Goal: Information Seeking & Learning: Find specific fact

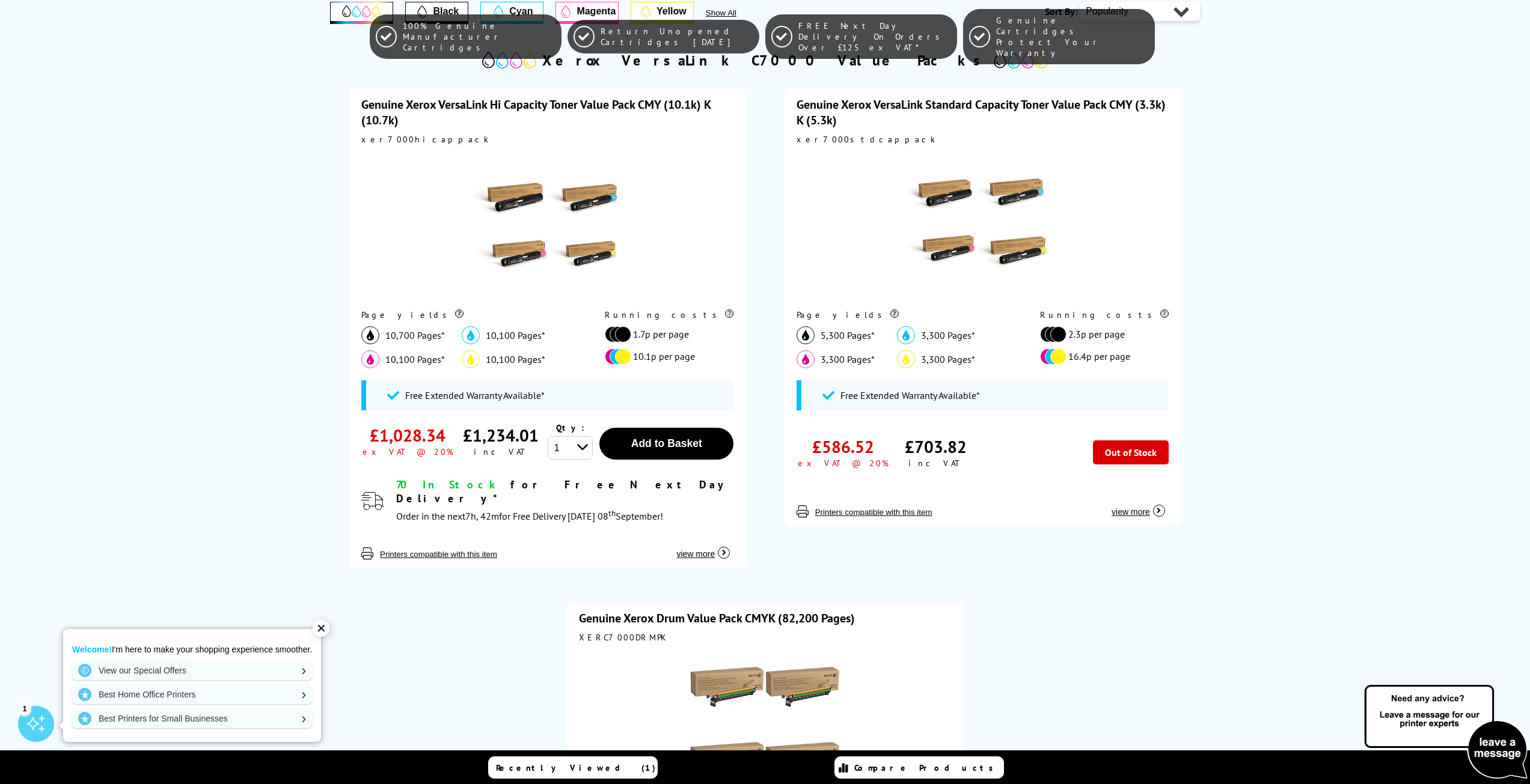
click at [430, 5] on div "100% Genuine Manufacturer Cartridges Return Unopened Cartridges Within 6 Months…" at bounding box center [765, 37] width 1530 height 73
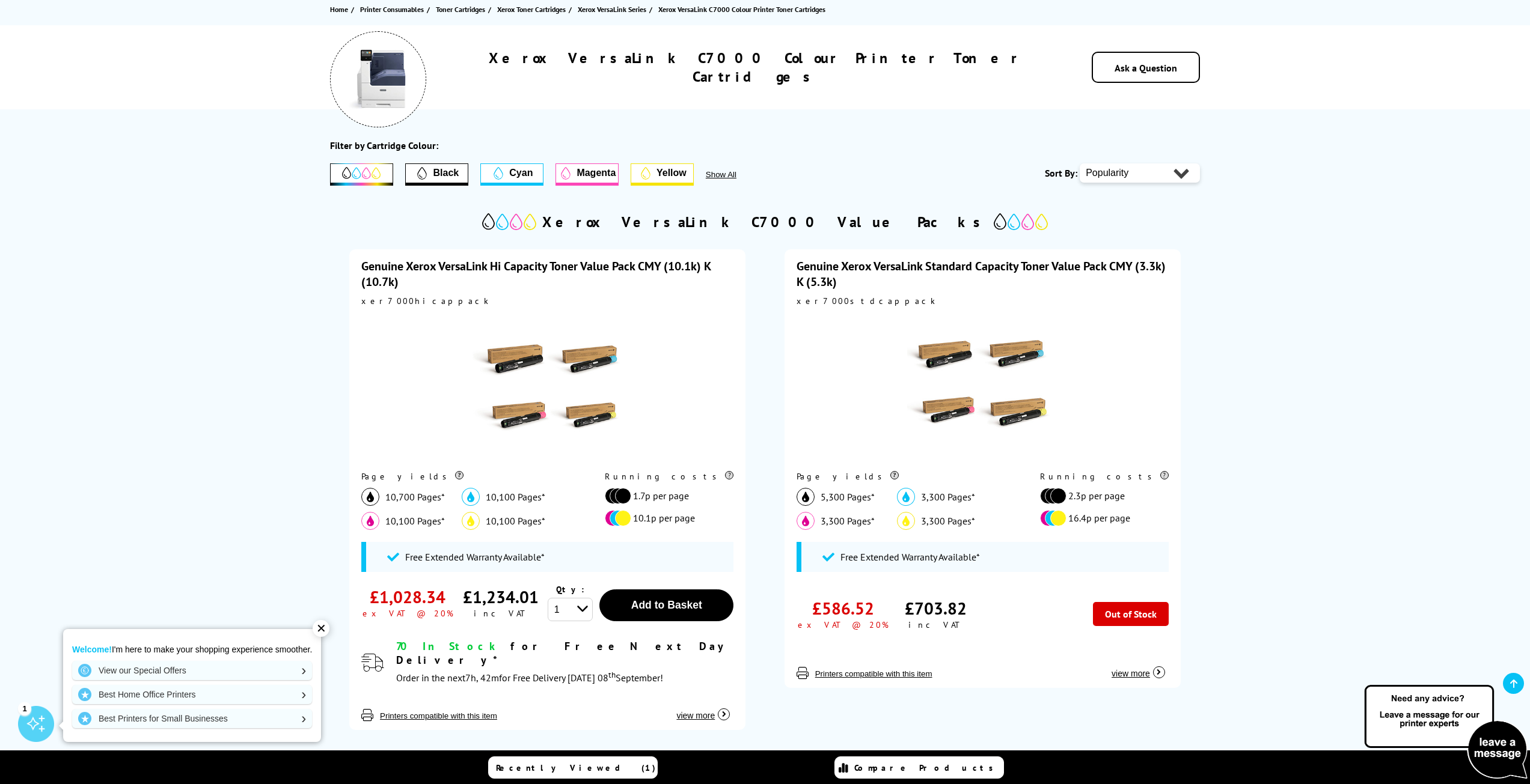
scroll to position [120, 0]
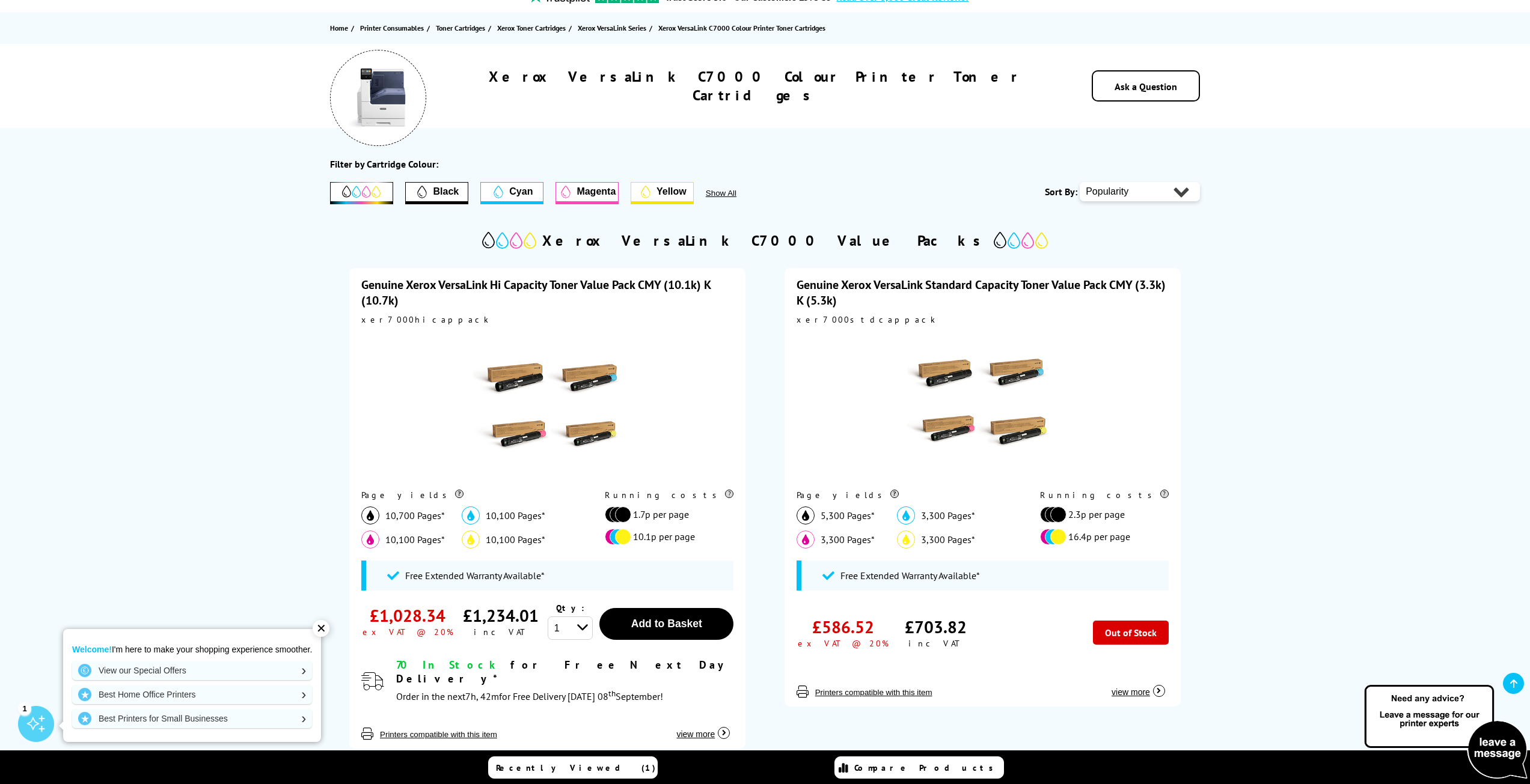
click at [446, 192] on span "Black" at bounding box center [446, 192] width 26 height 11
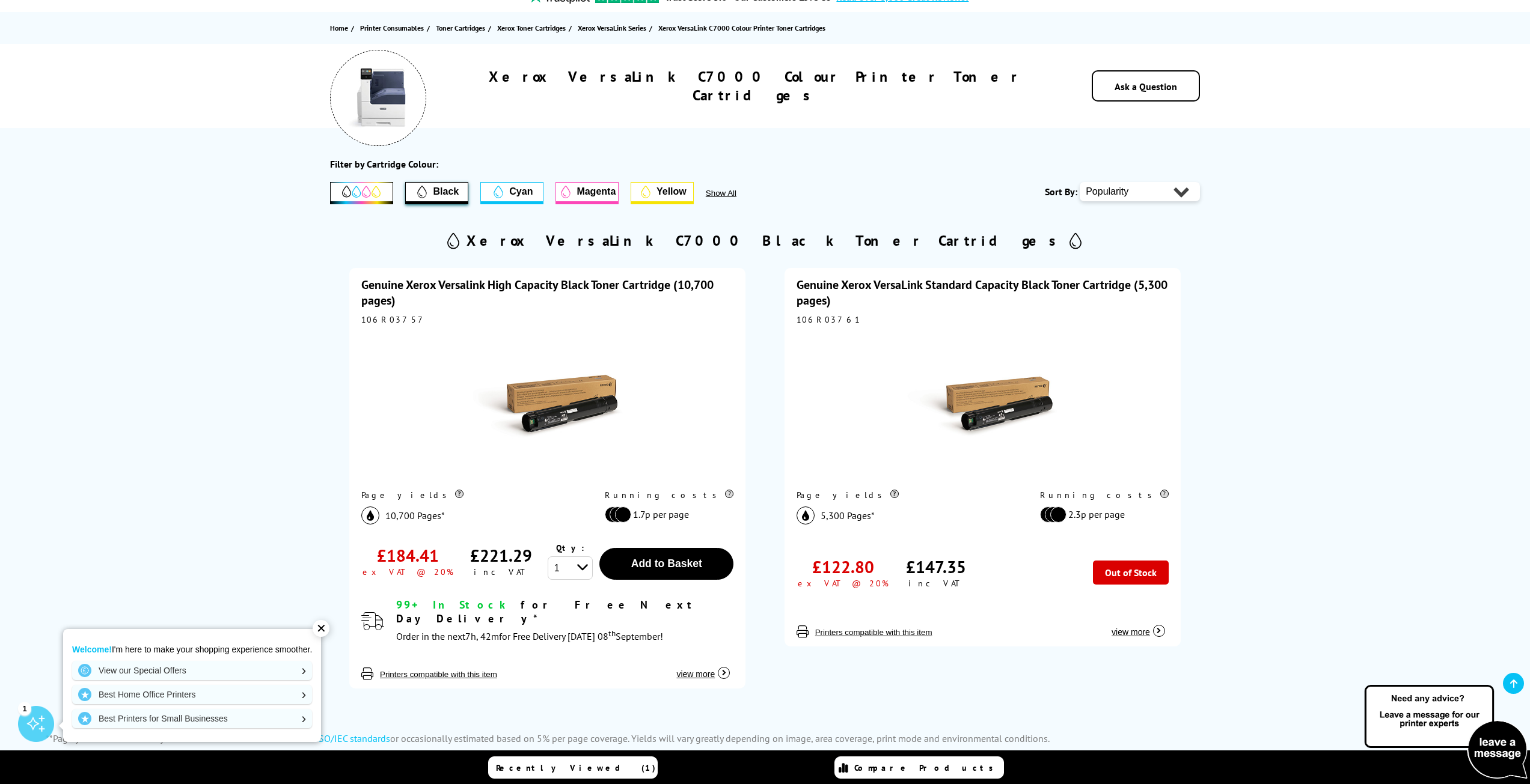
click at [1135, 632] on span "view more" at bounding box center [1131, 632] width 38 height 10
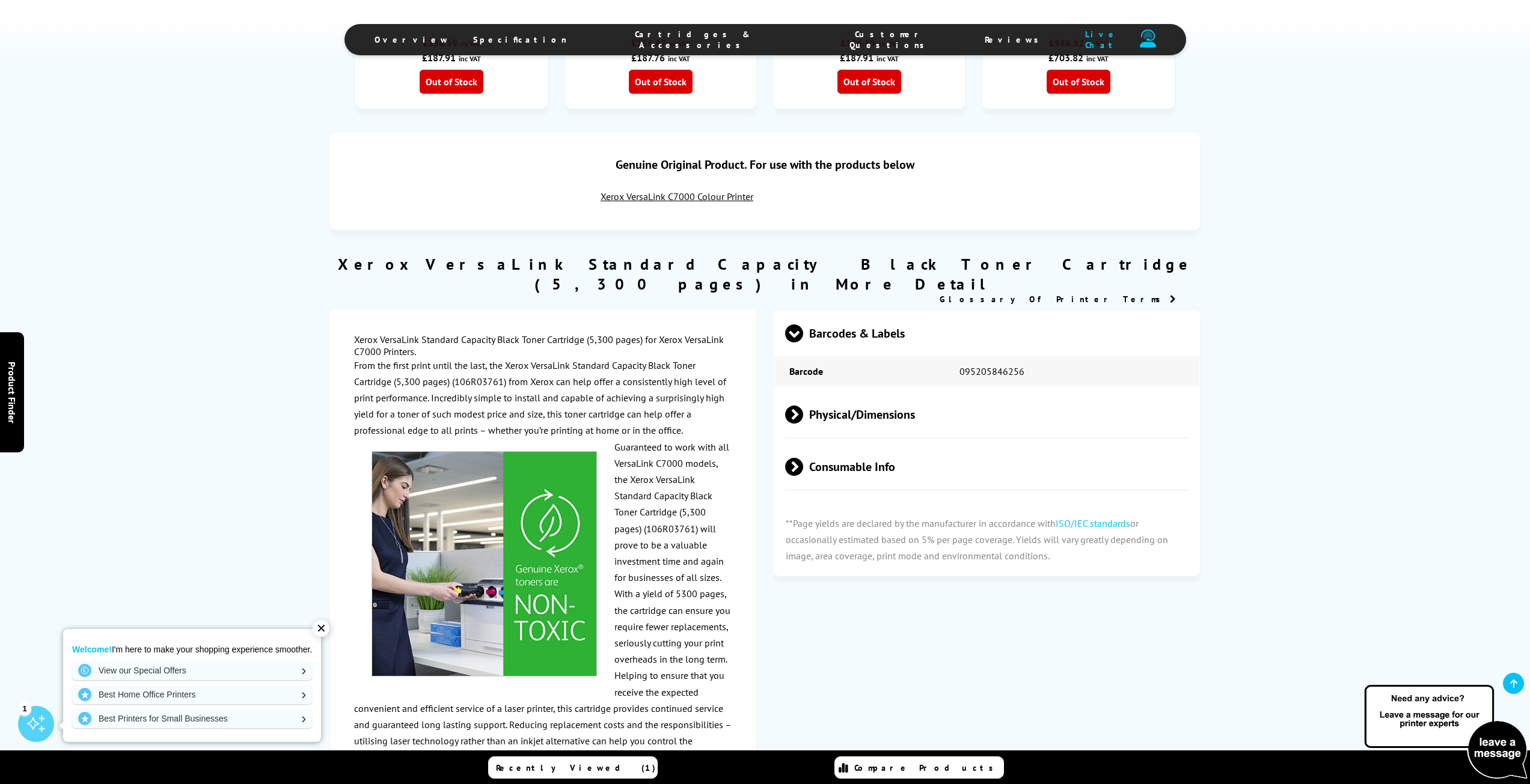
scroll to position [781, 0]
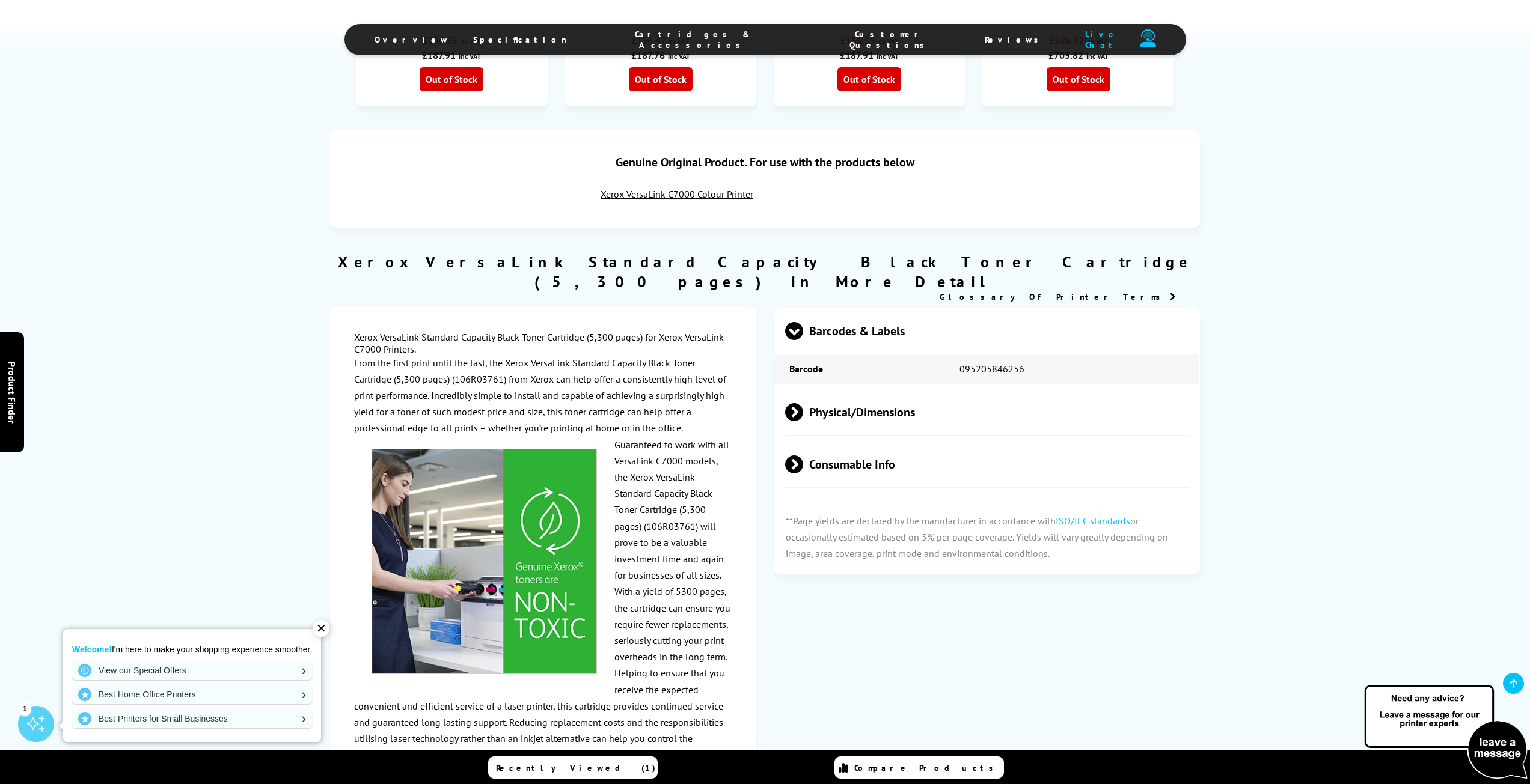
click at [803, 403] on span at bounding box center [803, 412] width 0 height 18
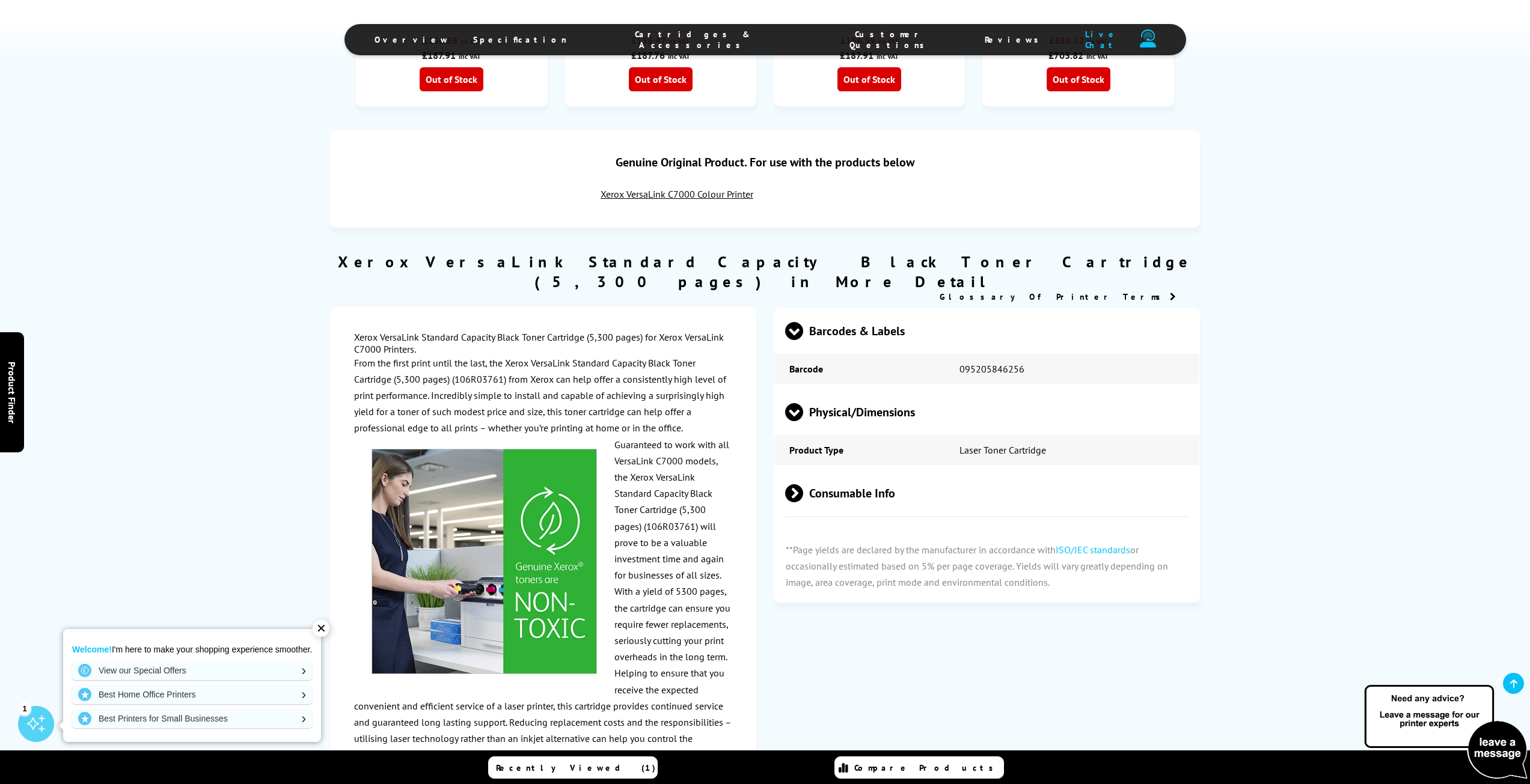
click at [794, 421] on span at bounding box center [794, 421] width 18 height 0
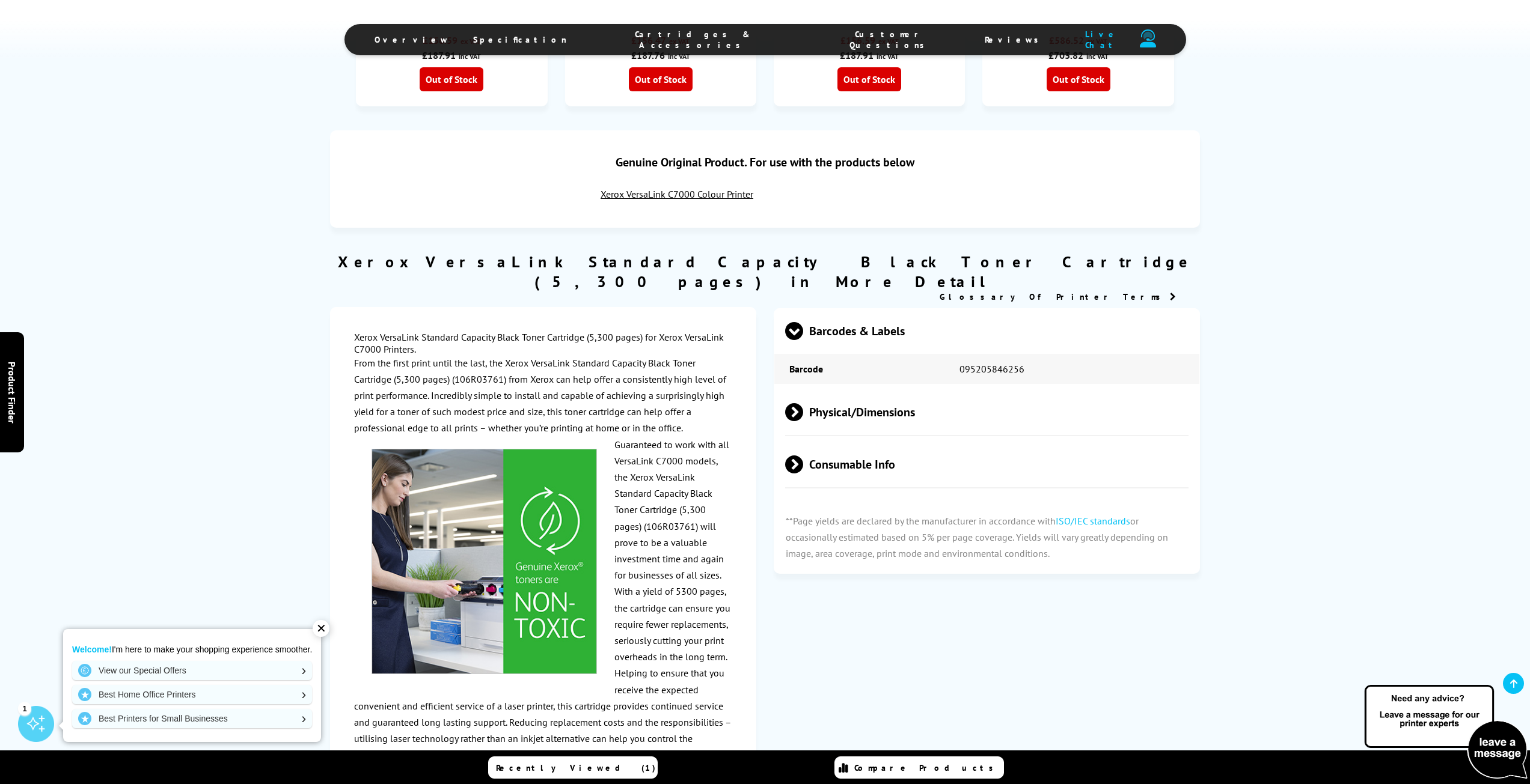
click at [803, 456] on span at bounding box center [803, 465] width 0 height 18
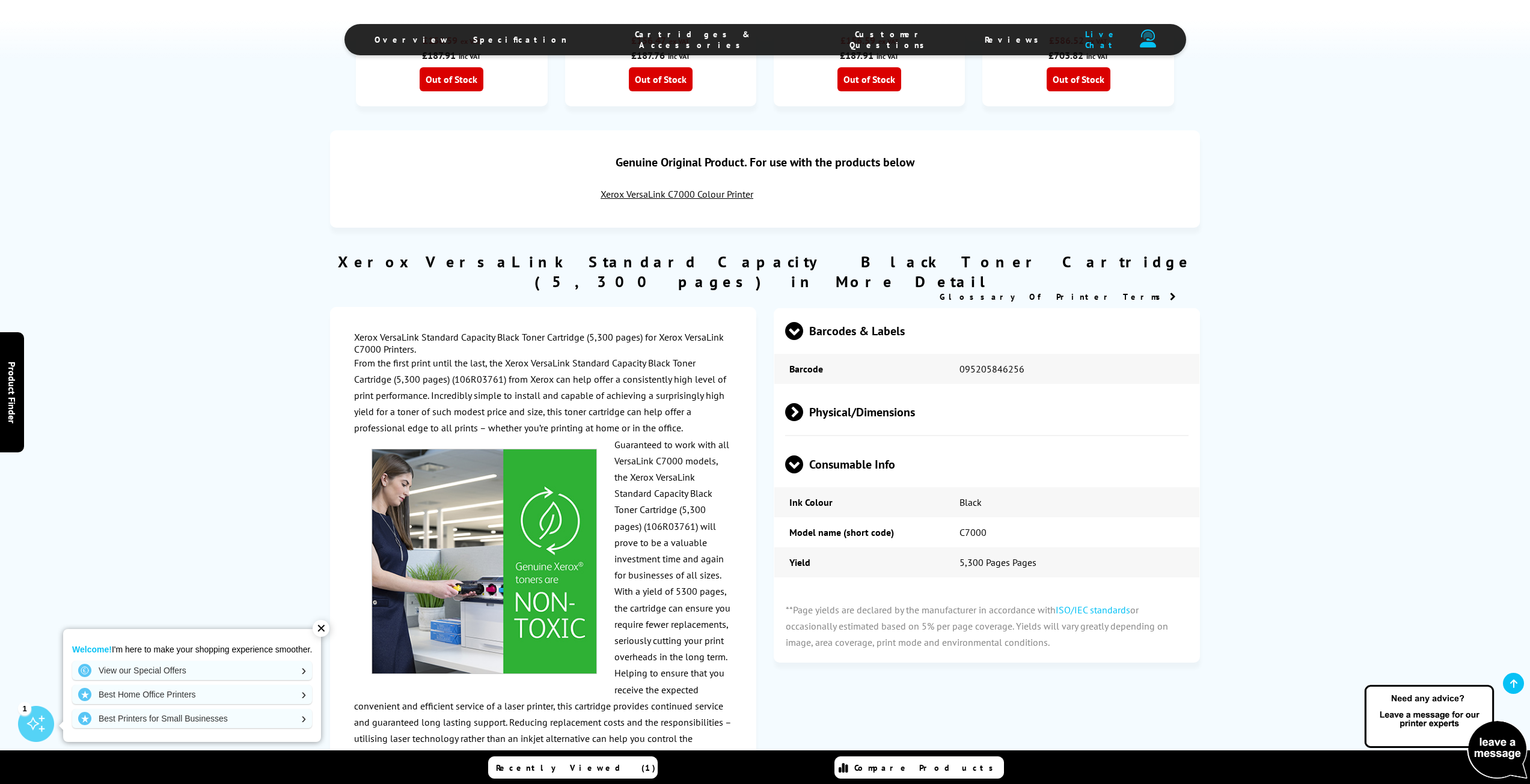
click at [793, 474] on span at bounding box center [794, 474] width 18 height 0
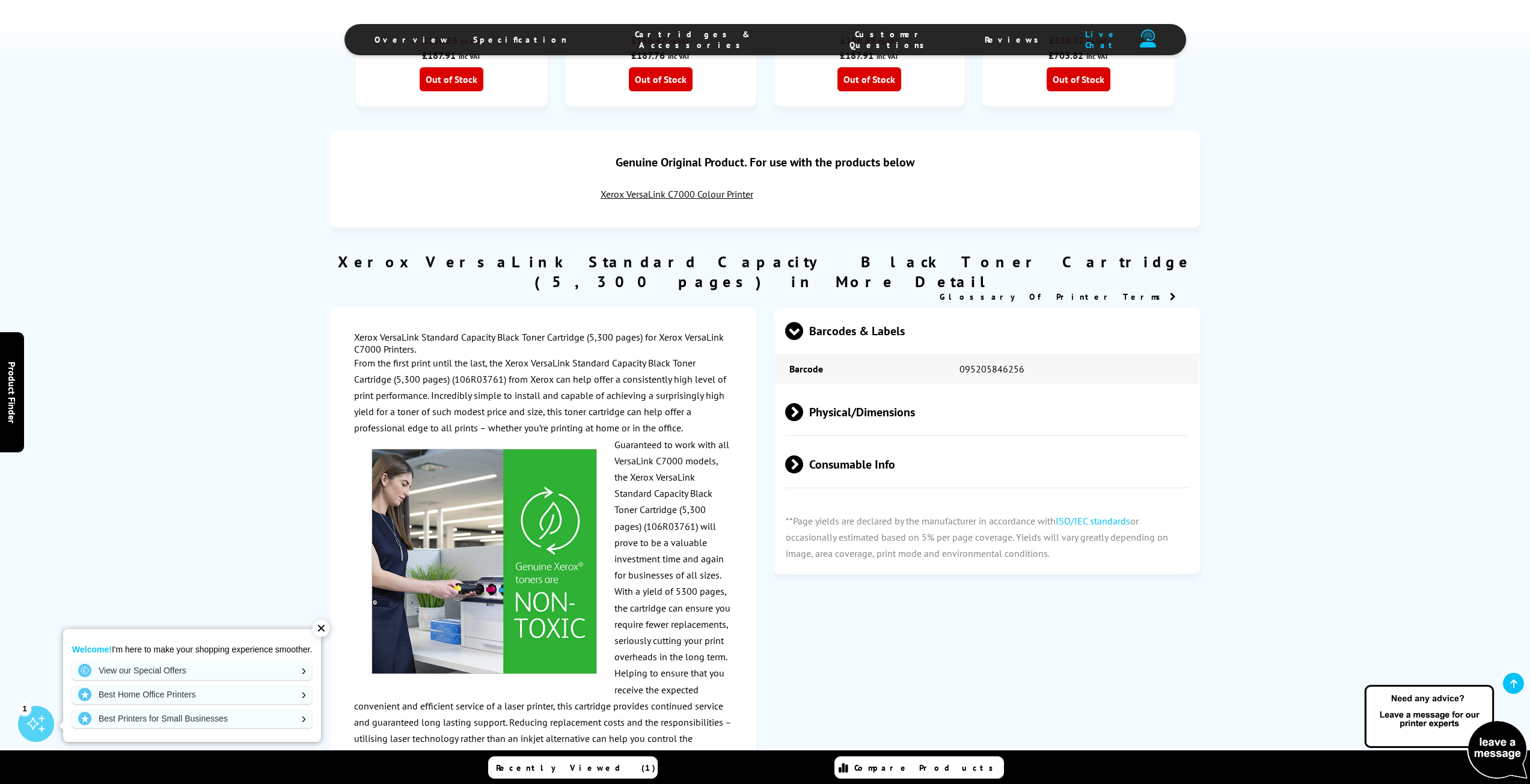
click at [803, 403] on span at bounding box center [803, 412] width 0 height 18
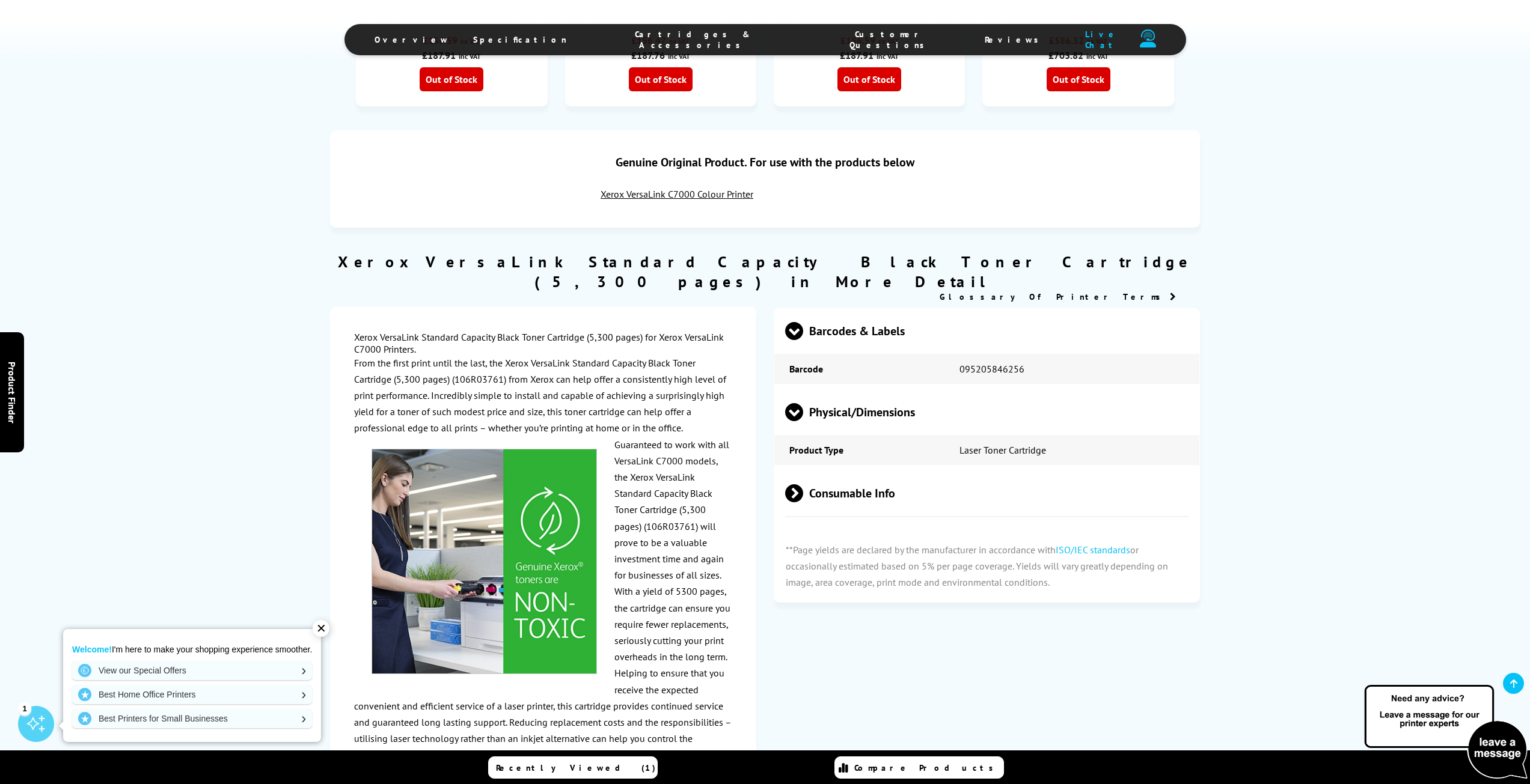
click at [793, 421] on span at bounding box center [794, 421] width 18 height 0
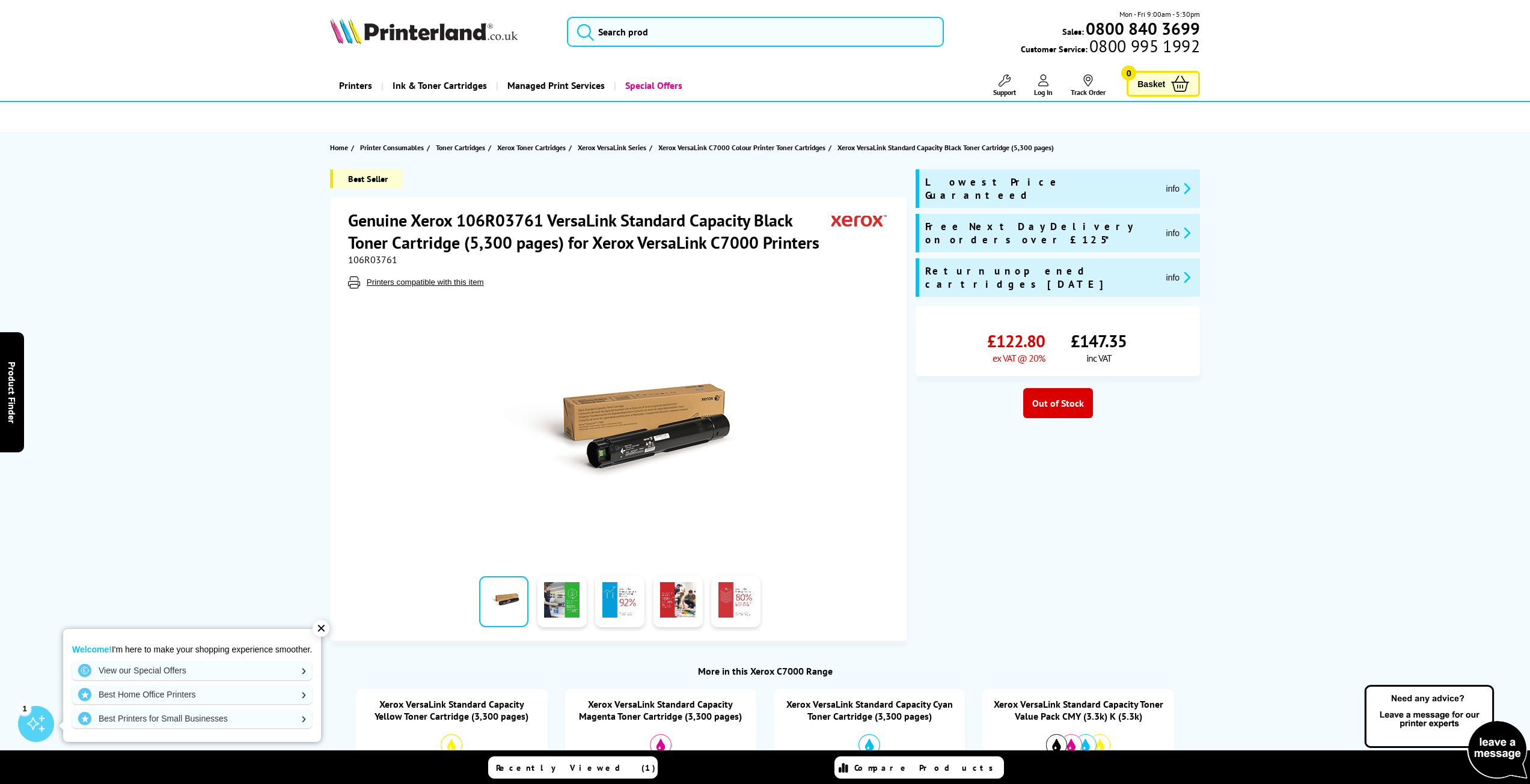
scroll to position [0, 0]
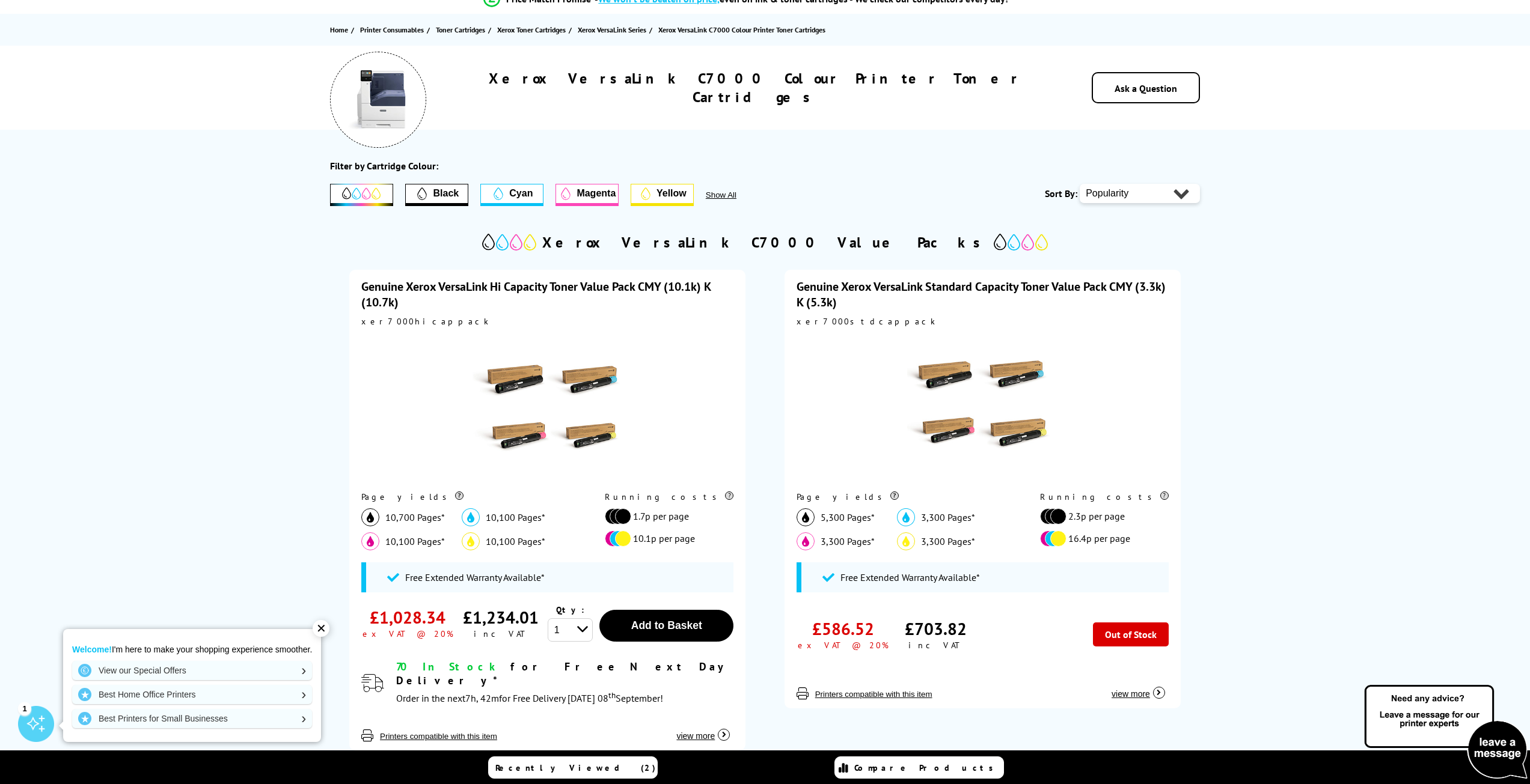
click at [444, 195] on span "Black" at bounding box center [446, 193] width 26 height 11
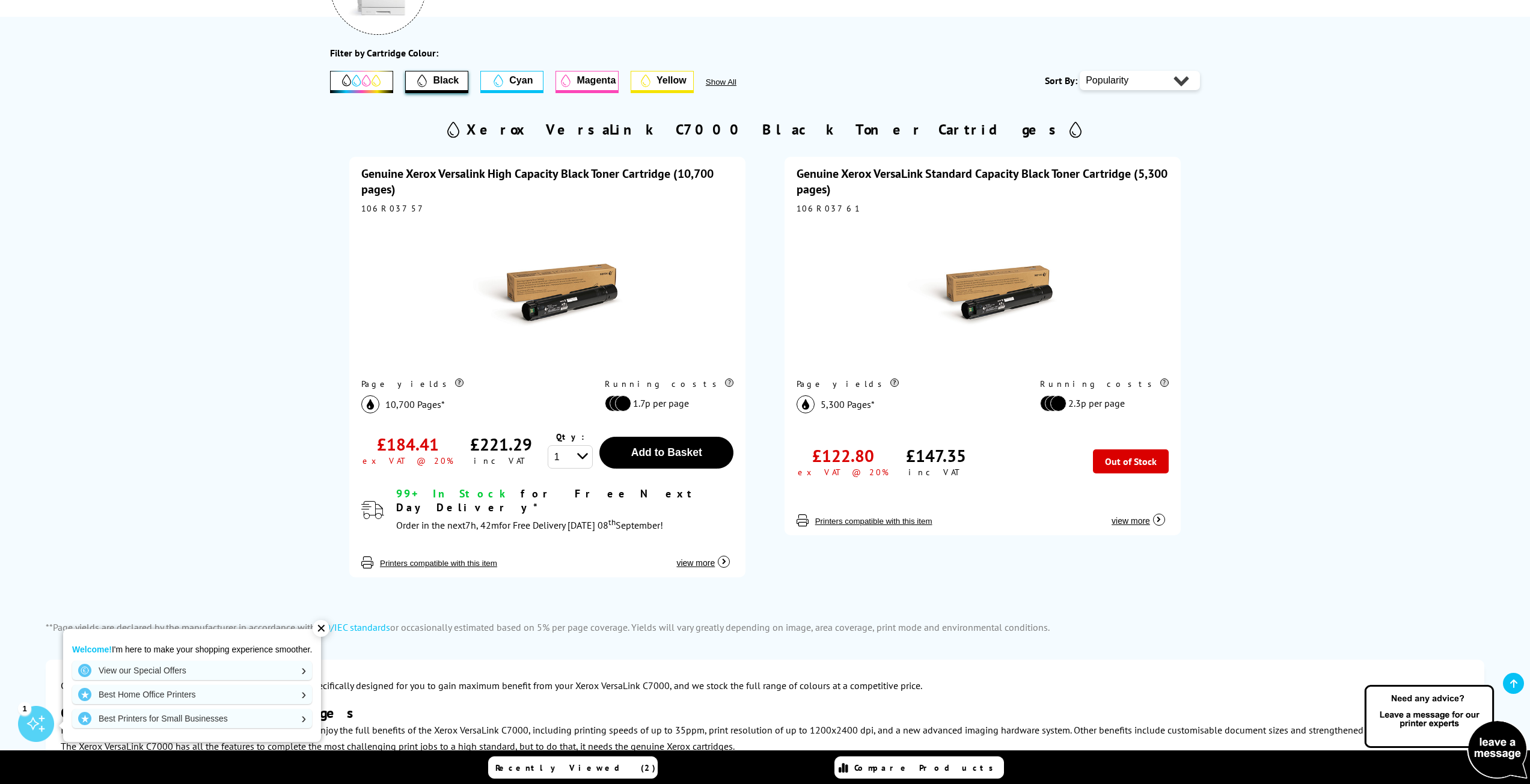
scroll to position [238, 0]
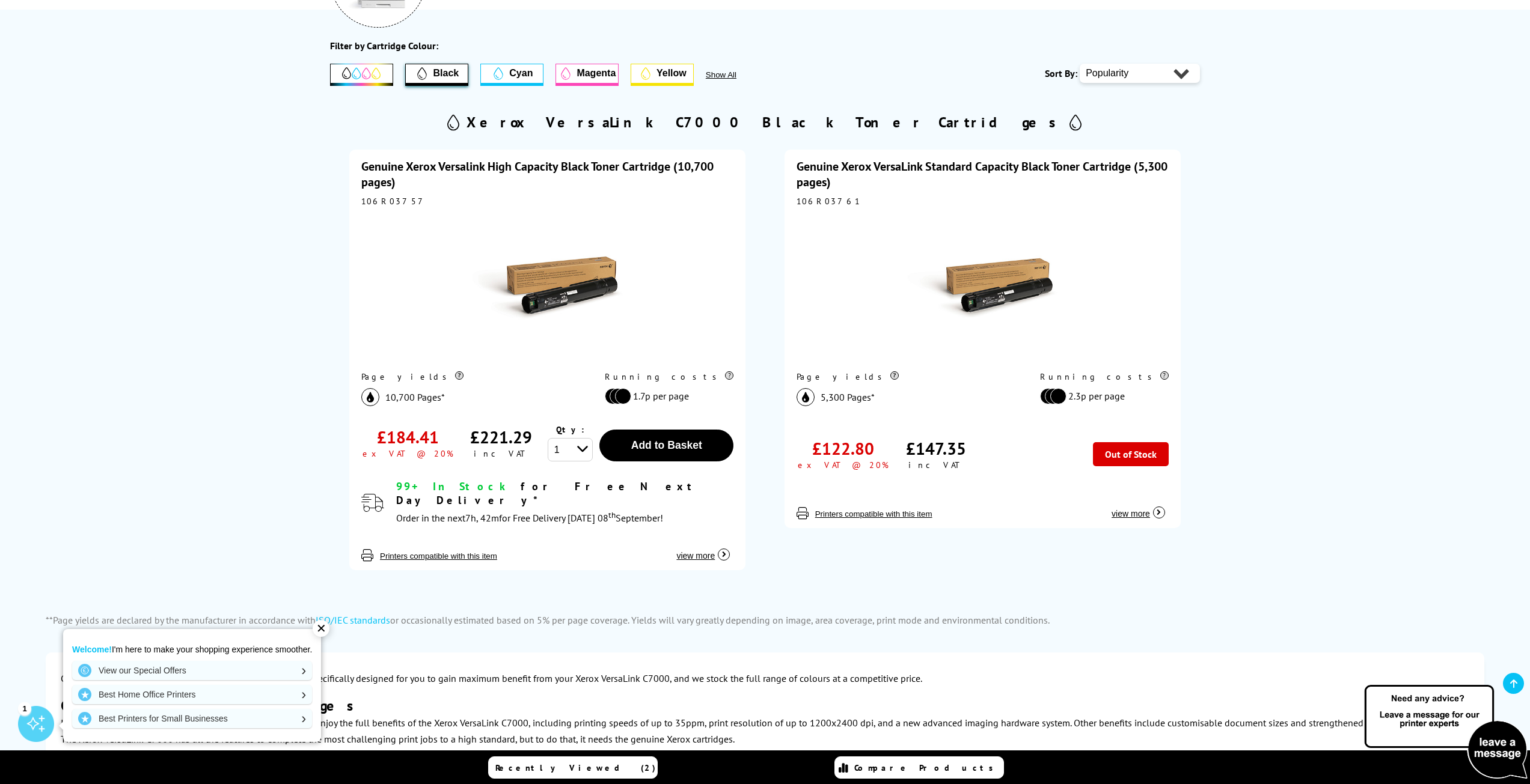
drag, startPoint x: 322, startPoint y: 626, endPoint x: 354, endPoint y: 624, distance: 32.1
click at [322, 626] on div "✕" at bounding box center [321, 628] width 17 height 17
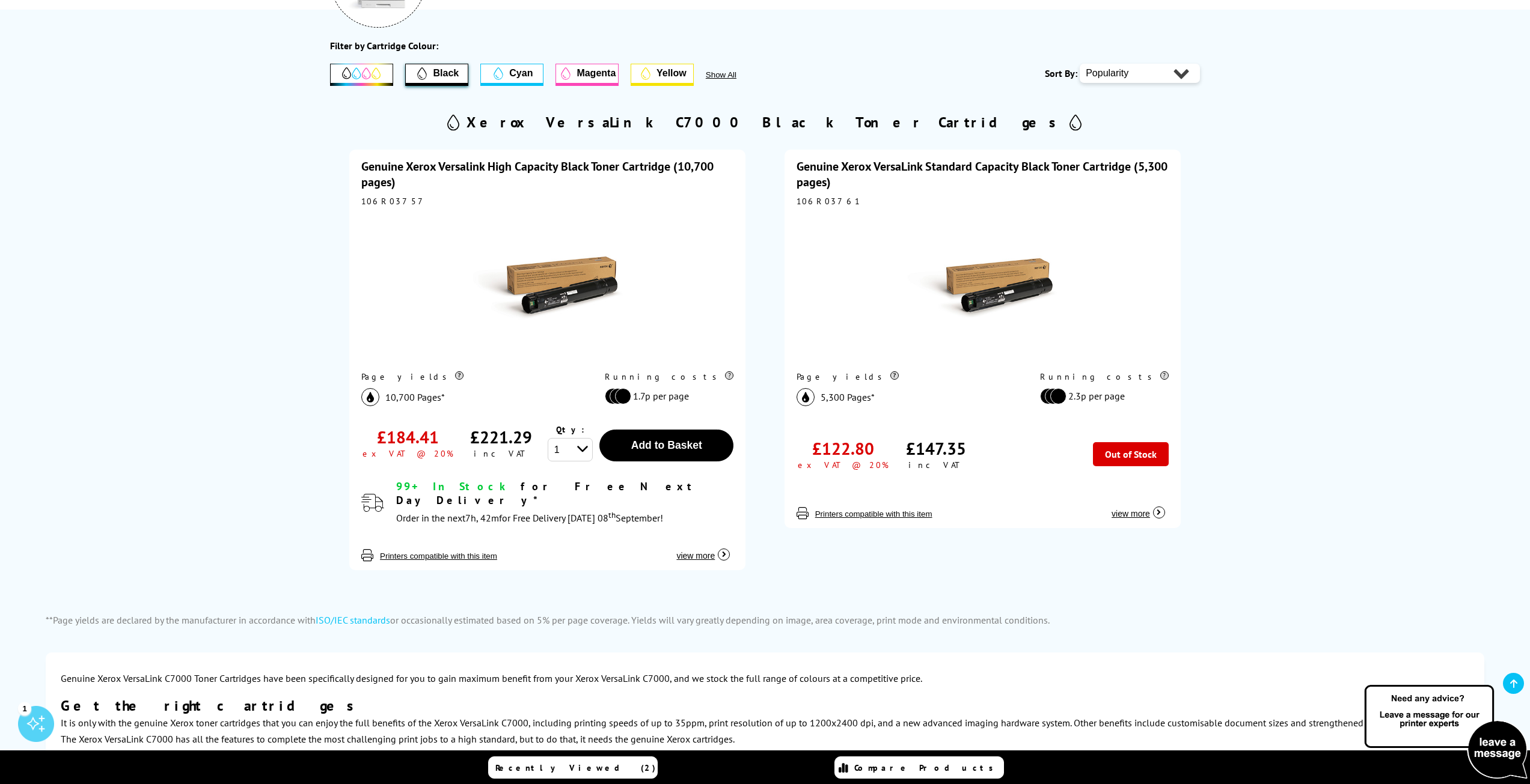
click at [720, 549] on icon "button" at bounding box center [723, 555] width 12 height 12
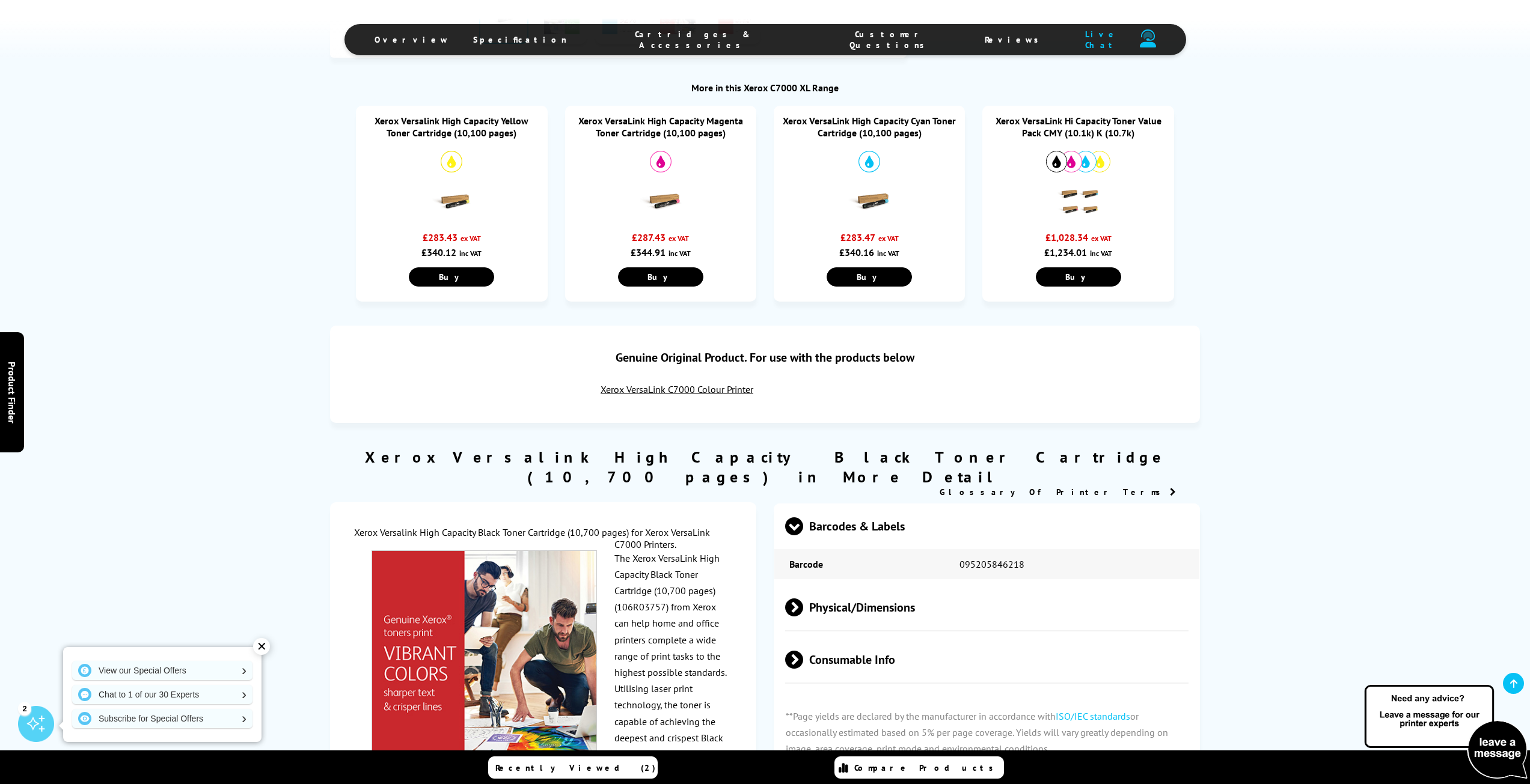
scroll to position [721, 0]
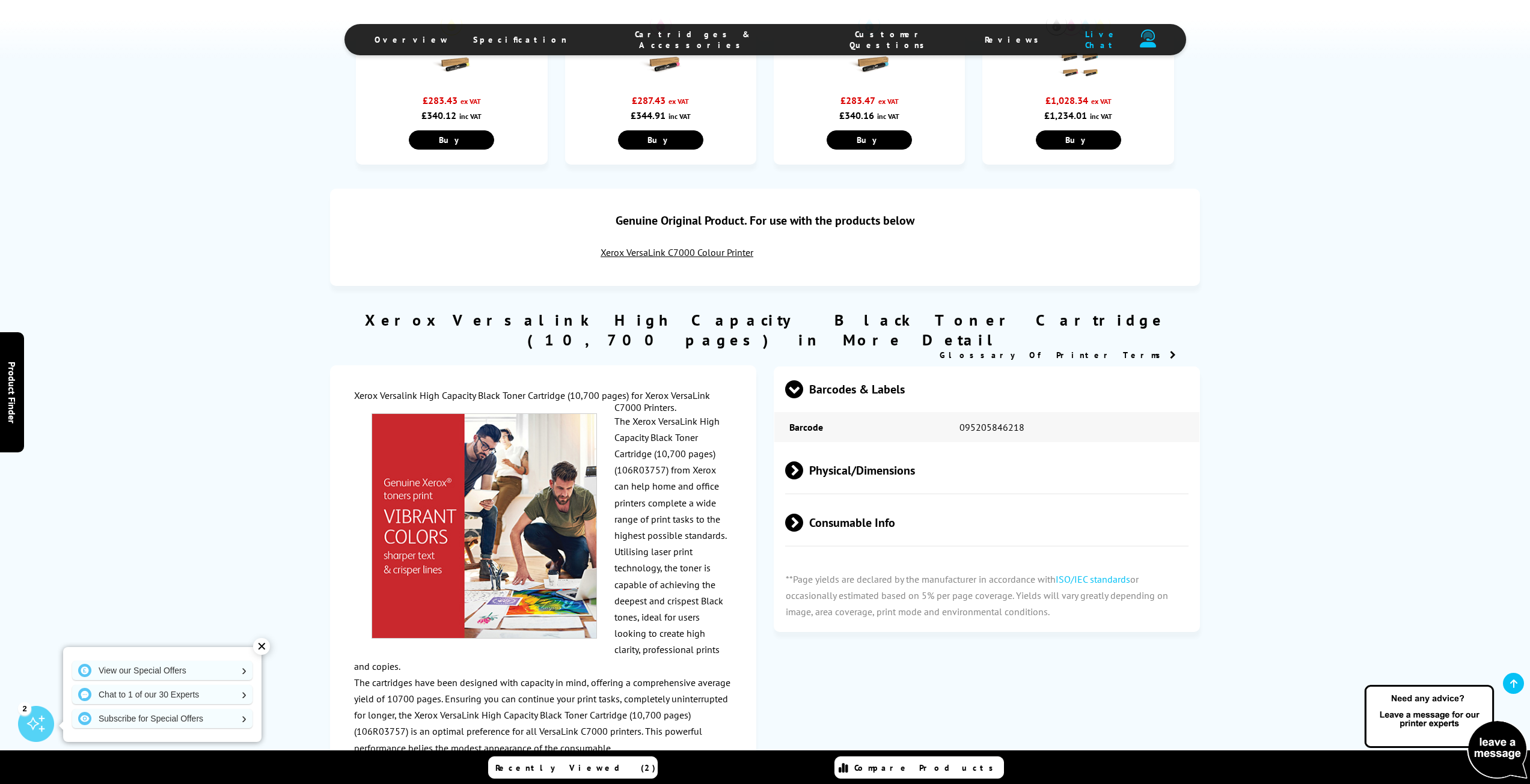
click at [803, 462] on span at bounding box center [803, 471] width 0 height 18
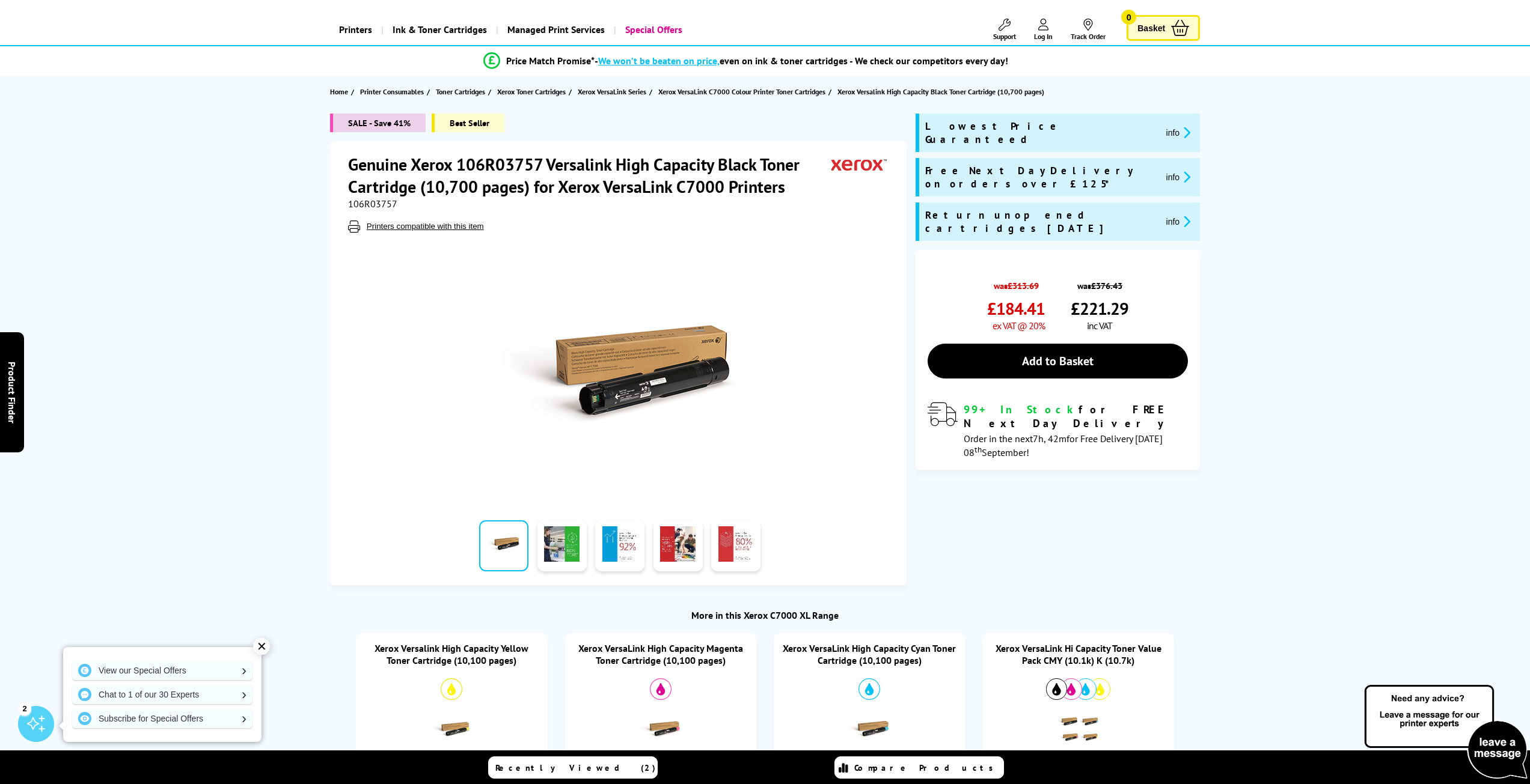
scroll to position [0, 0]
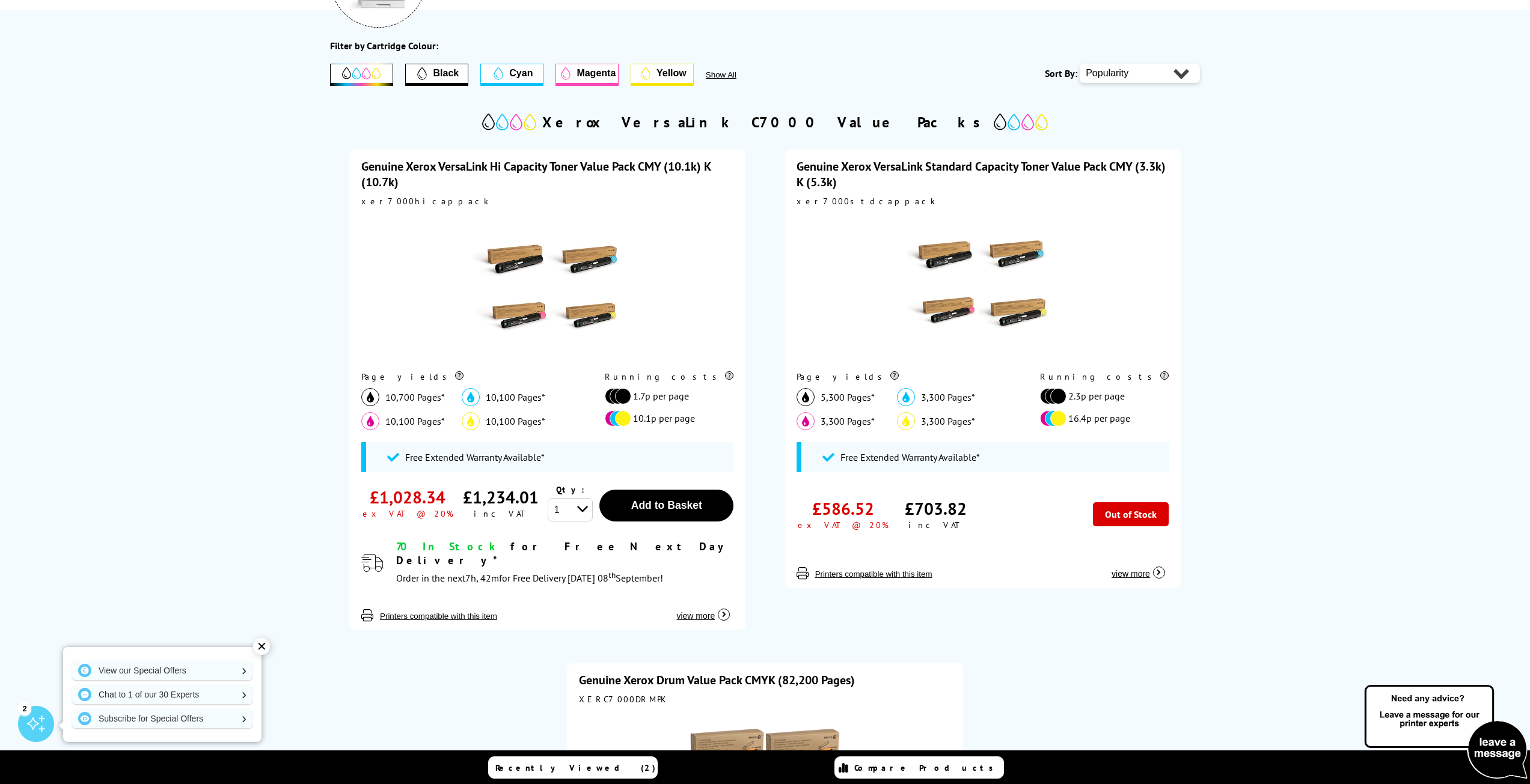
click at [437, 71] on span "Black" at bounding box center [446, 73] width 26 height 11
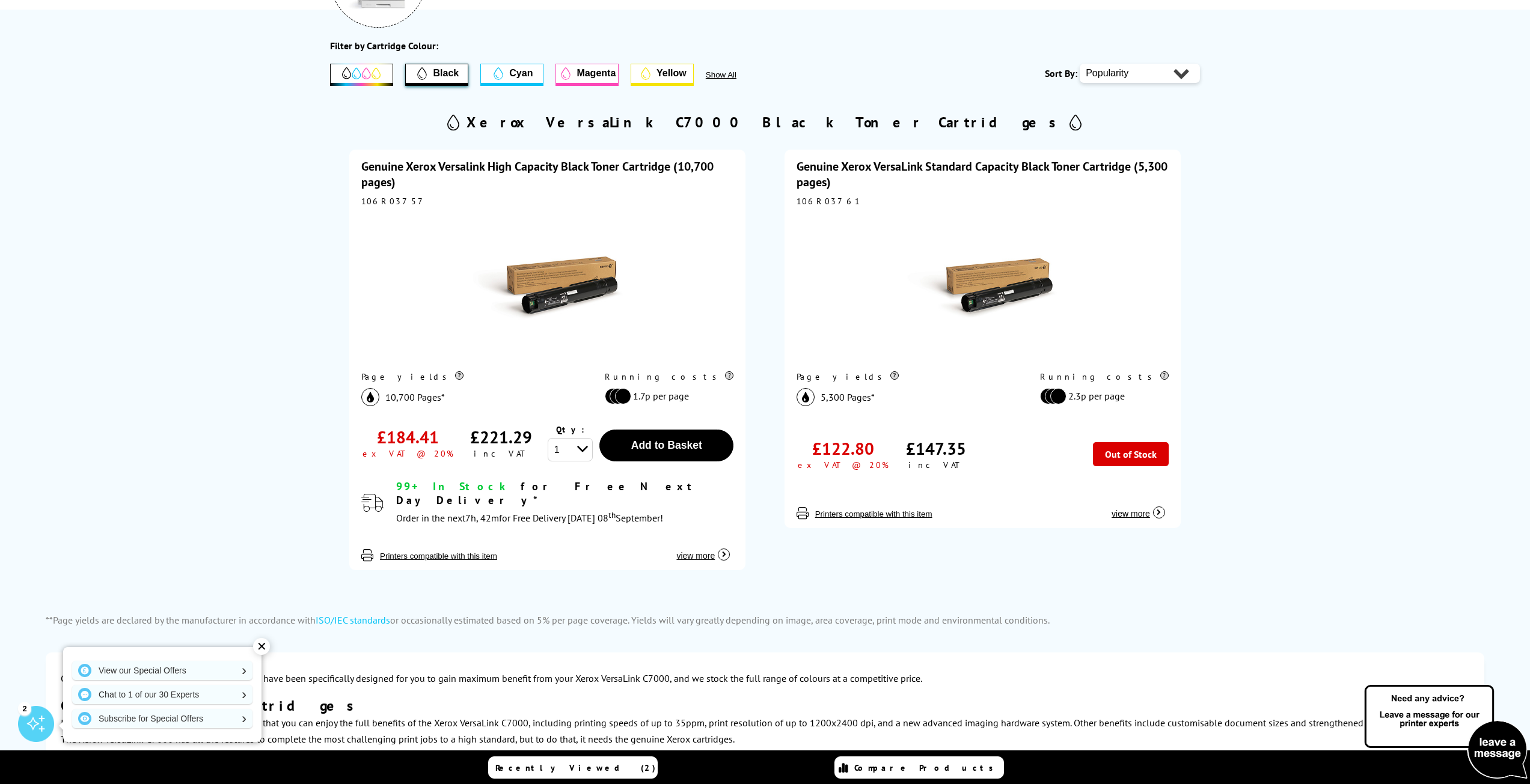
click at [1159, 512] on icon "button" at bounding box center [1159, 512] width 12 height 12
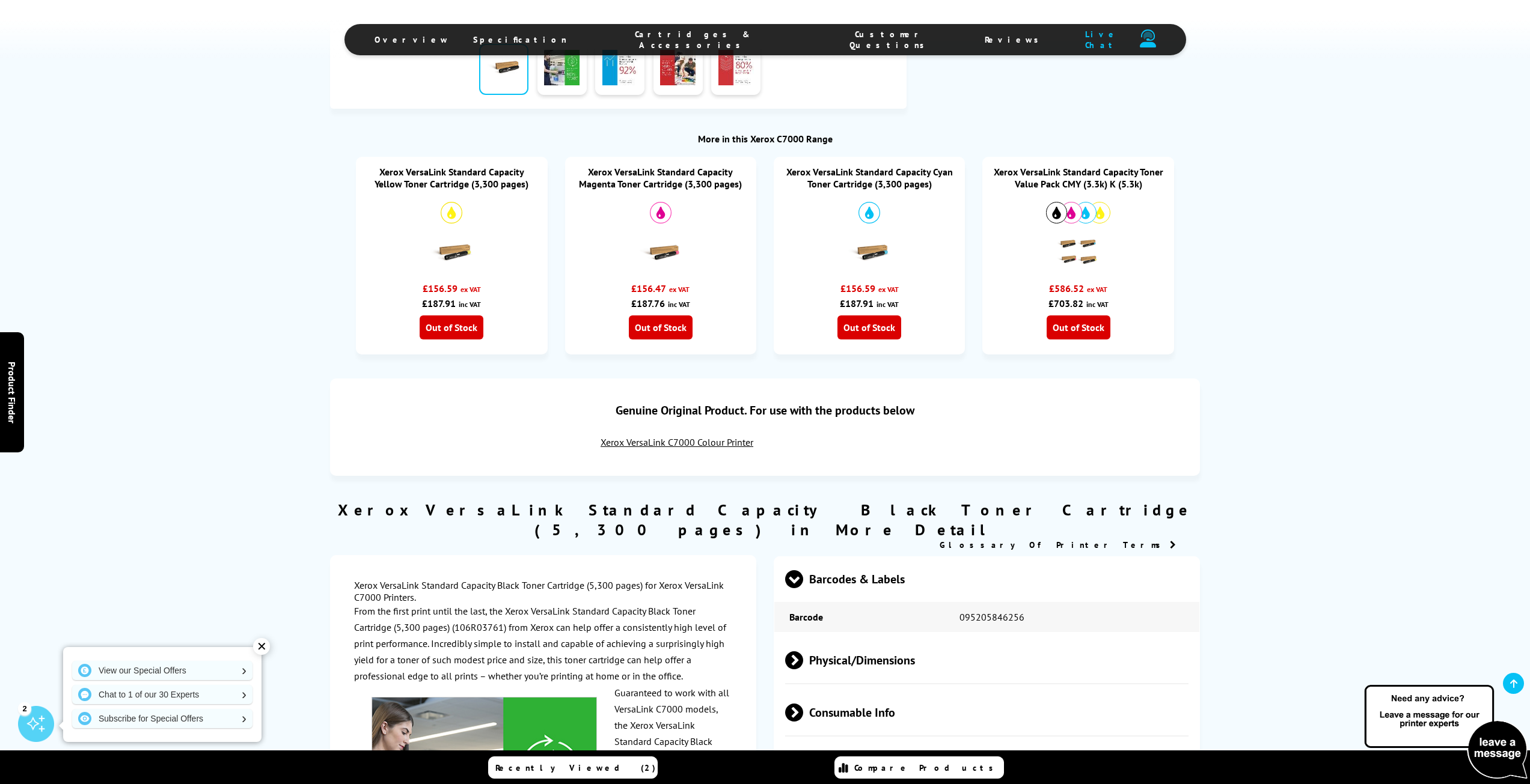
scroll to position [721, 0]
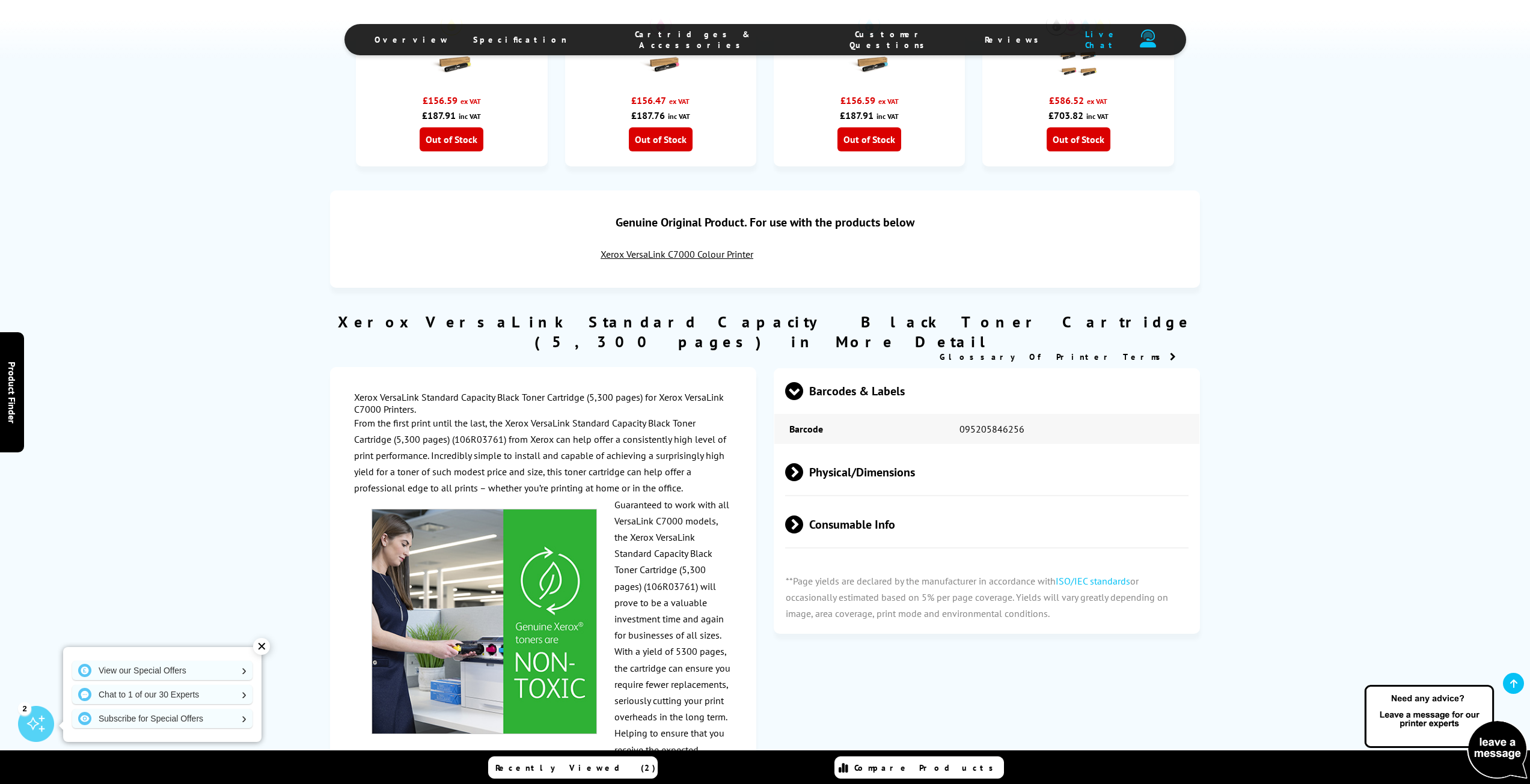
click at [803, 463] on span at bounding box center [803, 472] width 0 height 18
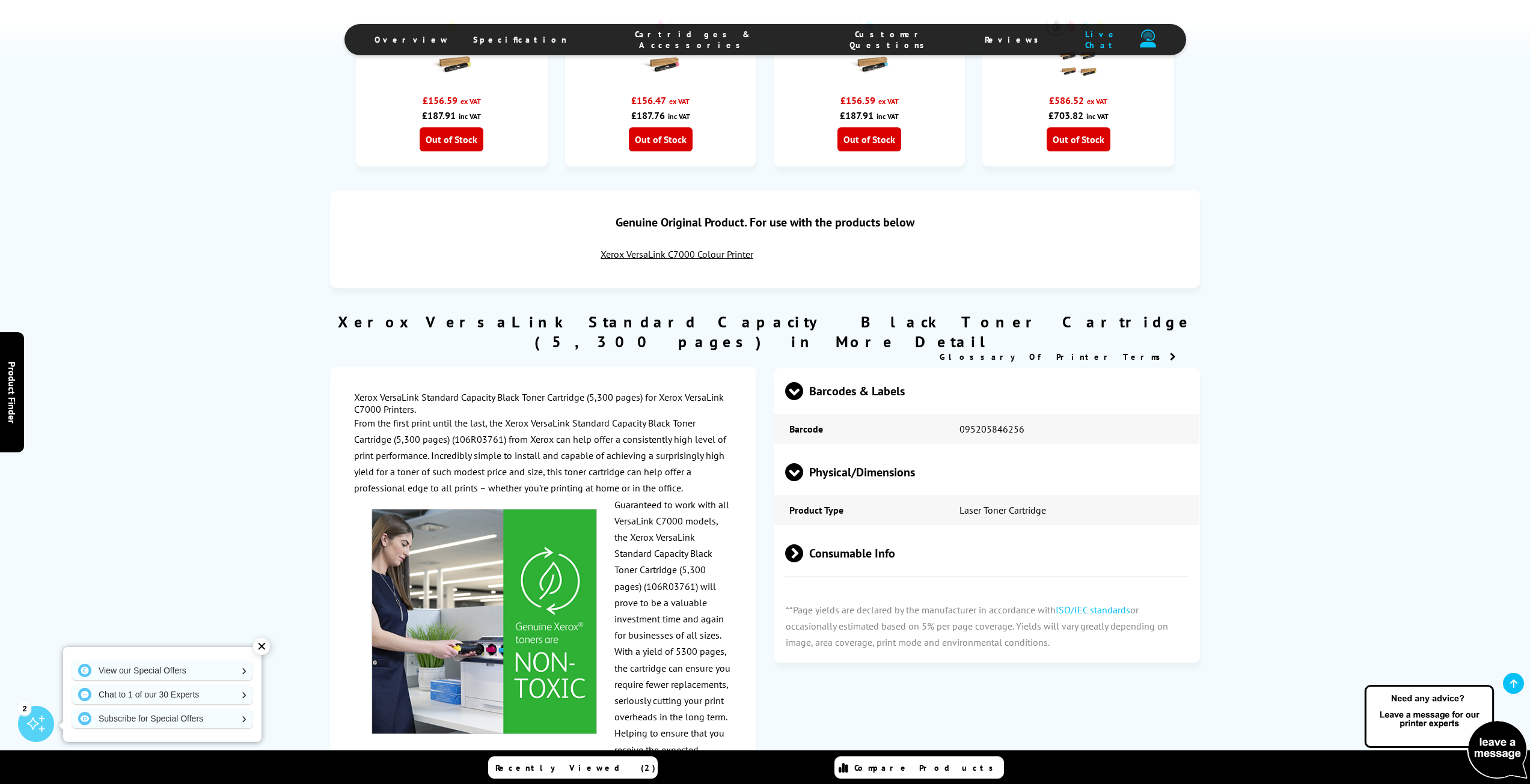
click at [803, 544] on span at bounding box center [803, 553] width 0 height 18
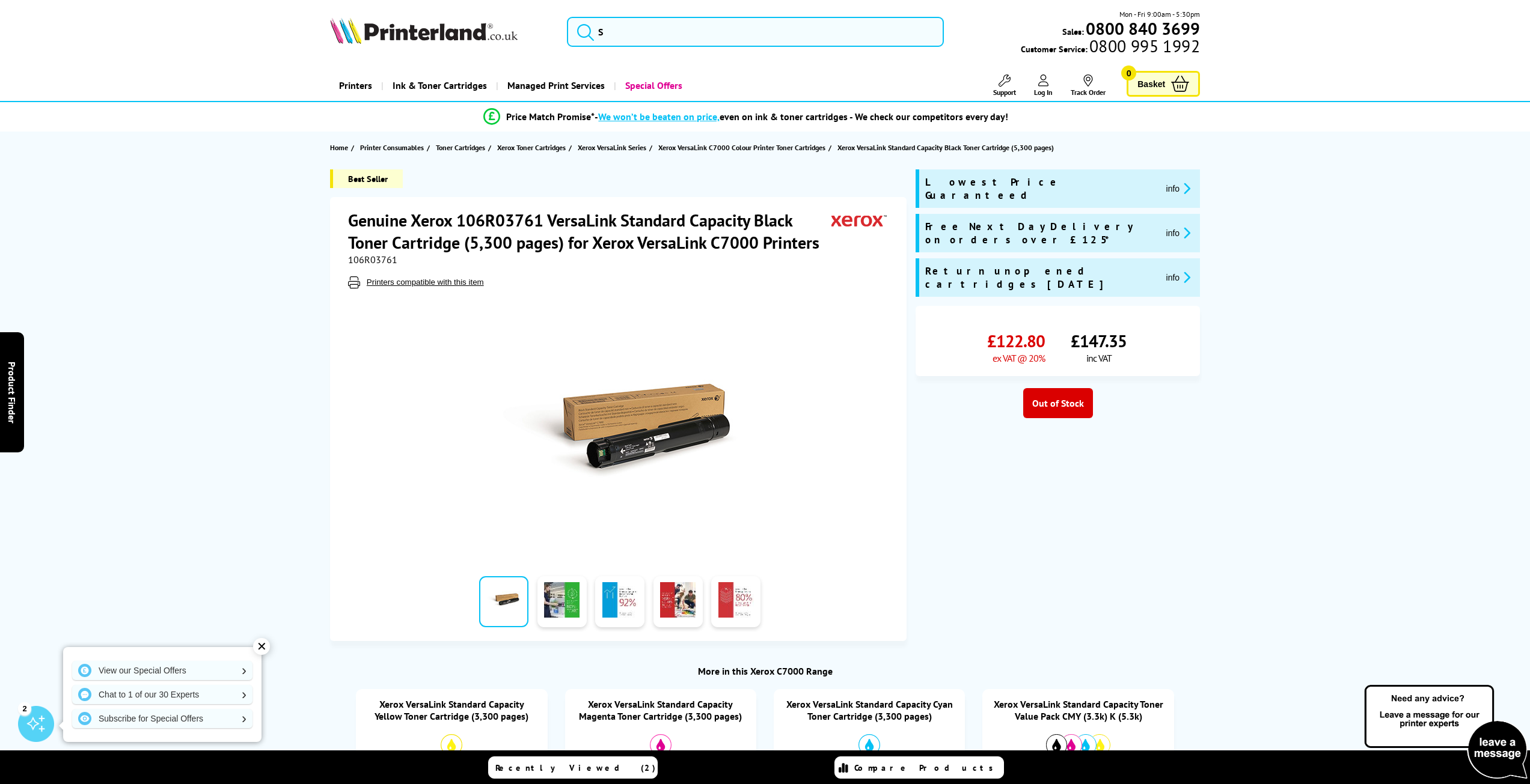
scroll to position [0, 0]
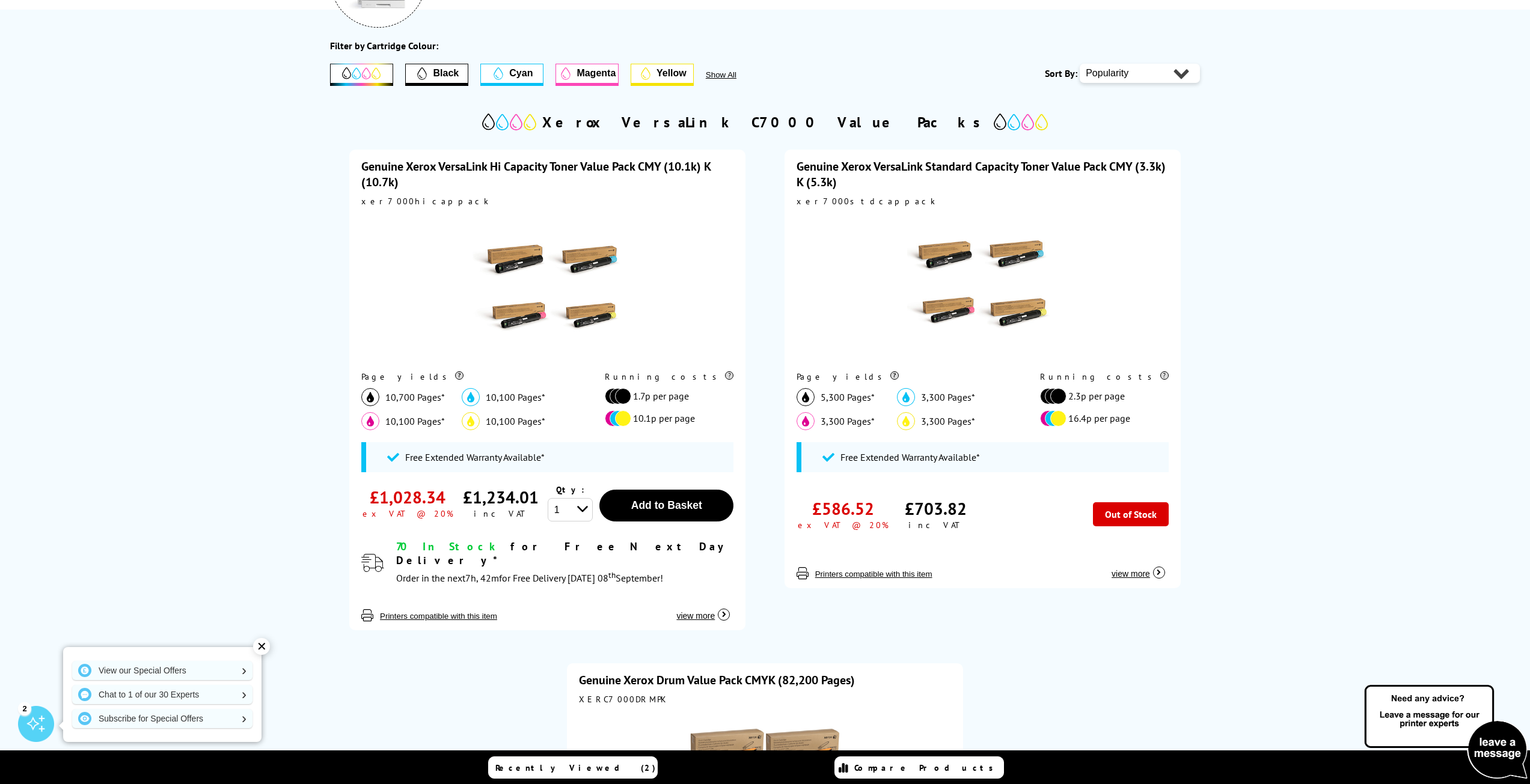
click at [437, 72] on span "Black" at bounding box center [446, 73] width 26 height 11
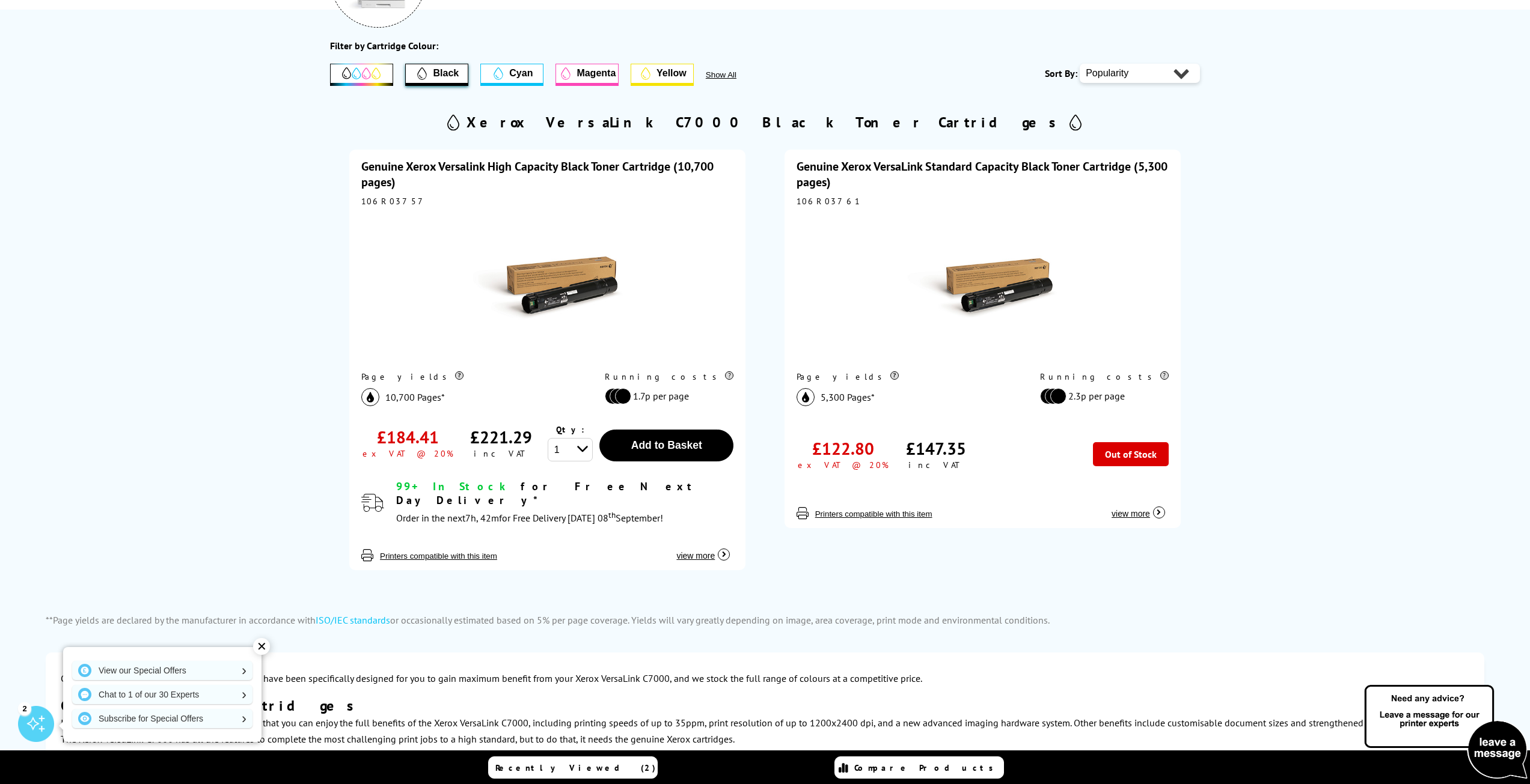
drag, startPoint x: 303, startPoint y: 2, endPoint x: 206, endPoint y: 155, distance: 181.2
click at [192, 158] on div "Filter by Cartridge Colour: Black Cyan Magenta Yellow Show All" at bounding box center [765, 503] width 1530 height 962
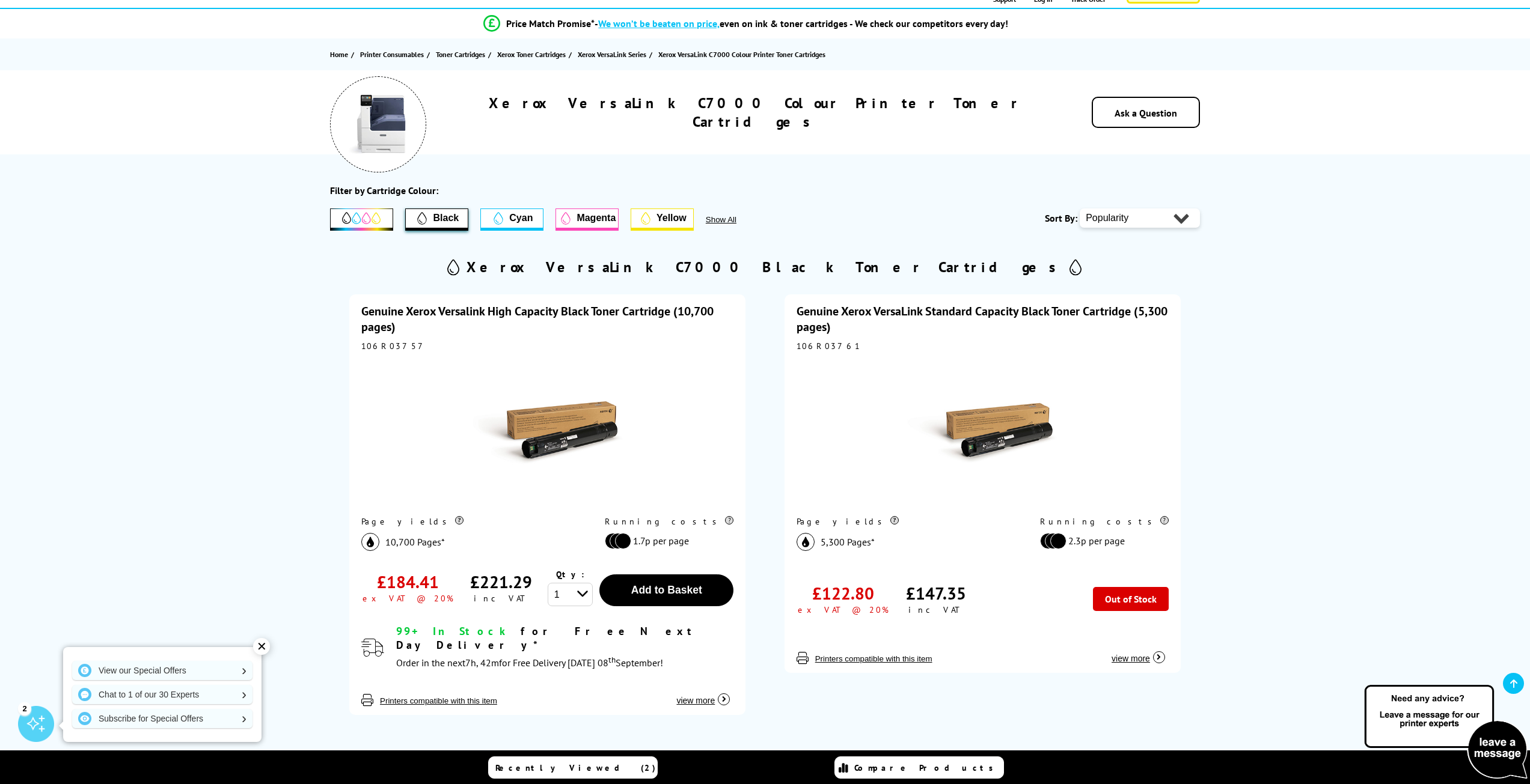
scroll to position [120, 0]
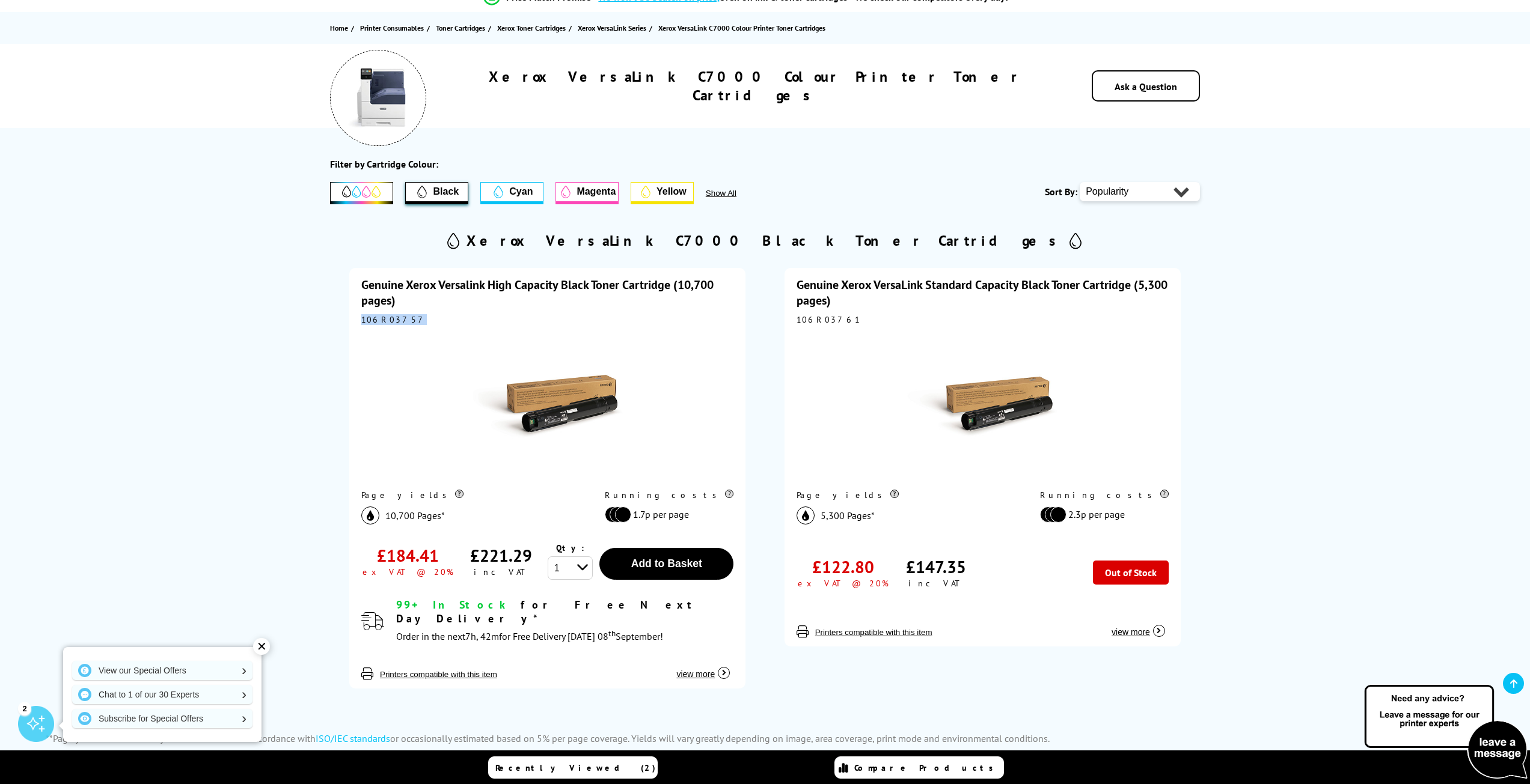
drag, startPoint x: 406, startPoint y: 320, endPoint x: 360, endPoint y: 322, distance: 46.0
click at [360, 322] on div "Genuine Xerox Versalink High Capacity Black Toner Cartridge (10,700 pages) 106R…" at bounding box center [548, 478] width 396 height 421
copy div "106R03757"
